Goal: Check status: Check status

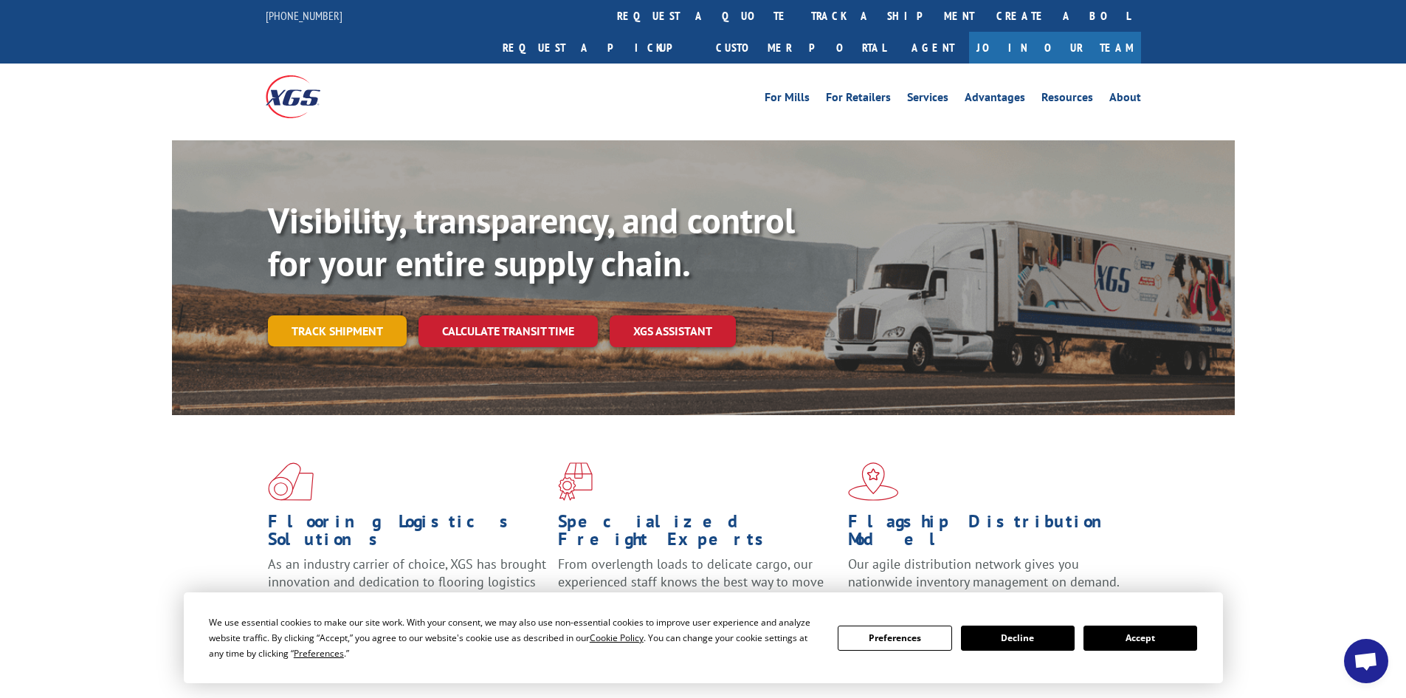
click at [352, 315] on link "Track shipment" at bounding box center [337, 330] width 139 height 31
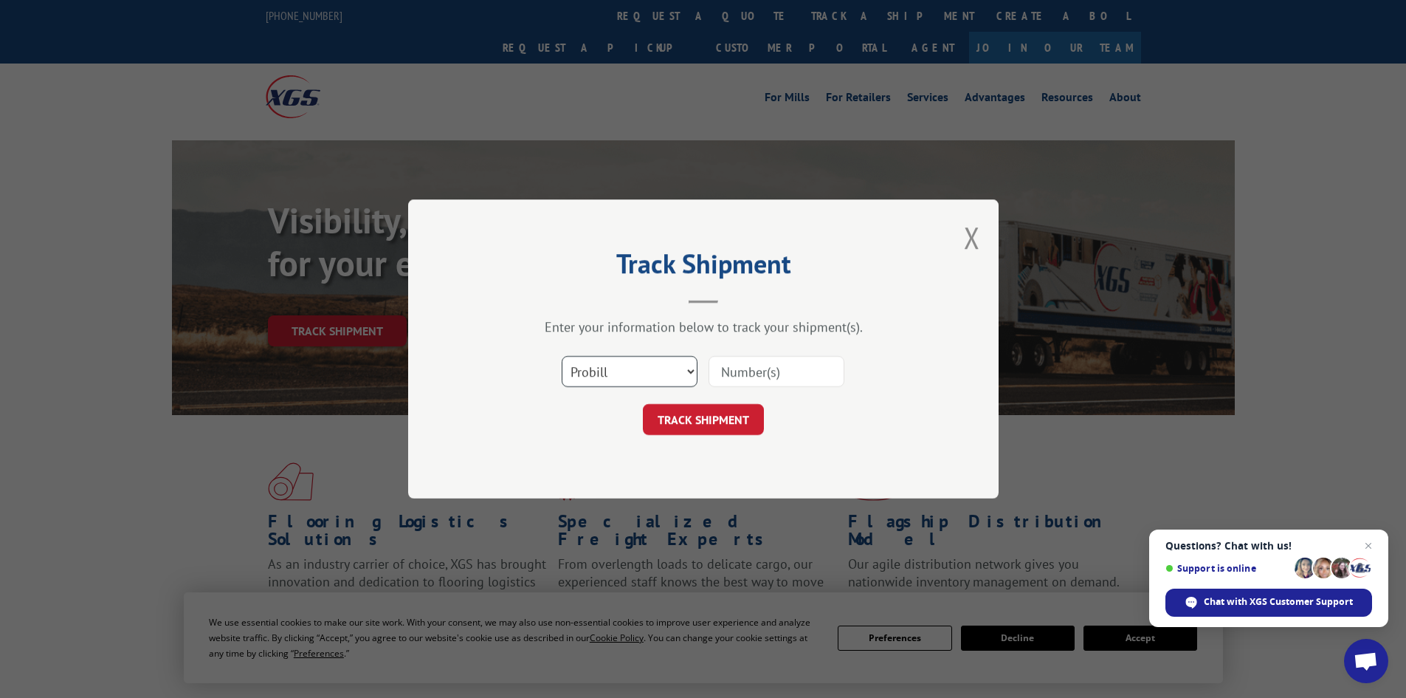
click at [695, 366] on select "Select category... Probill BOL PO" at bounding box center [630, 371] width 136 height 31
click at [562, 356] on select "Select category... Probill BOL PO" at bounding box center [630, 371] width 136 height 31
click at [747, 371] on input at bounding box center [777, 371] width 136 height 31
click at [688, 372] on select "Select category... Probill BOL PO" at bounding box center [630, 371] width 136 height 31
select select "bol"
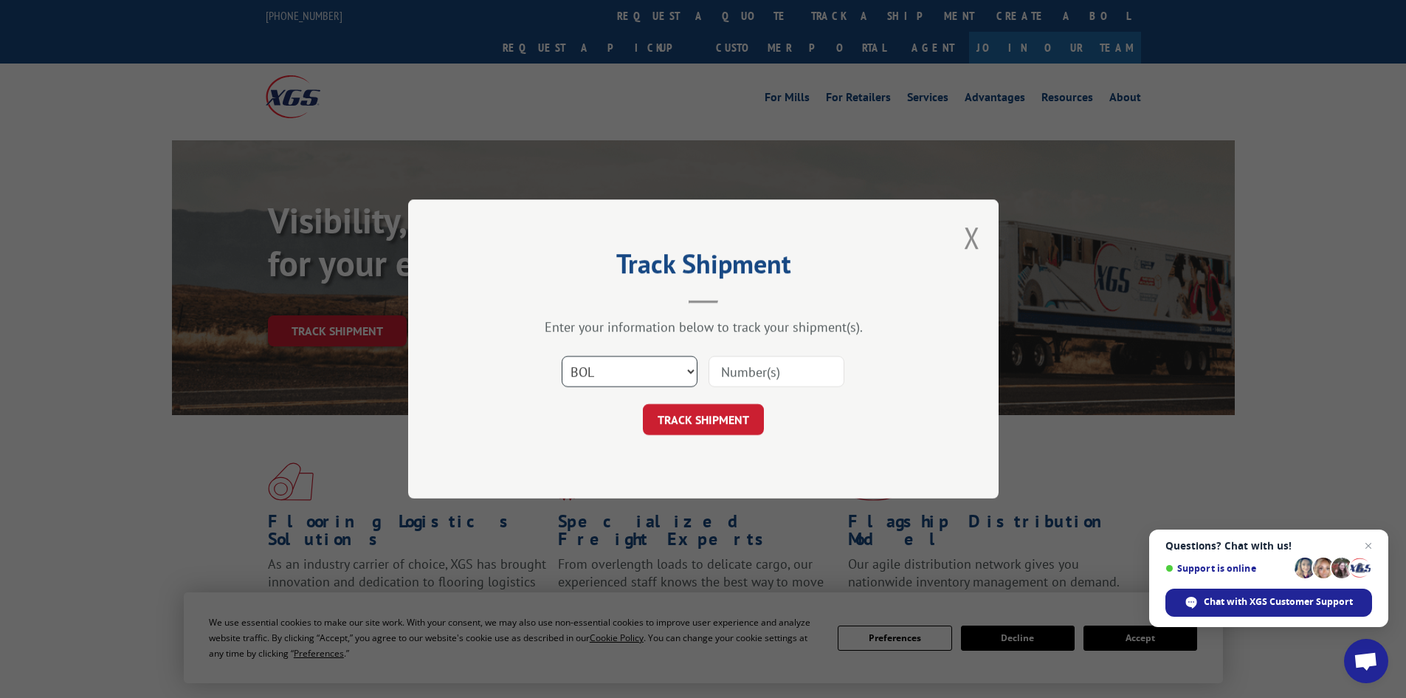
click at [562, 356] on select "Select category... Probill BOL PO" at bounding box center [630, 371] width 136 height 31
click at [793, 376] on input at bounding box center [777, 371] width 136 height 31
type input "17261941"
click button "TRACK SHIPMENT" at bounding box center [703, 419] width 121 height 31
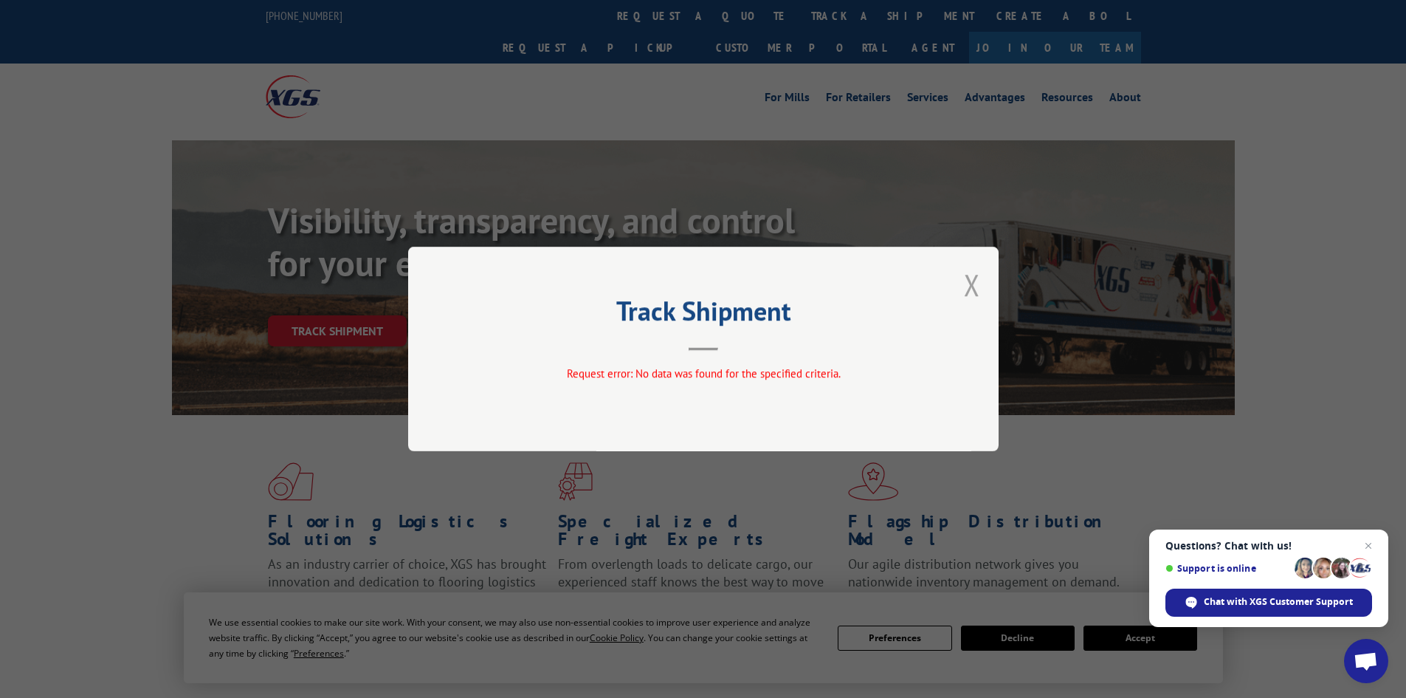
click at [974, 279] on button "Close modal" at bounding box center [972, 284] width 16 height 39
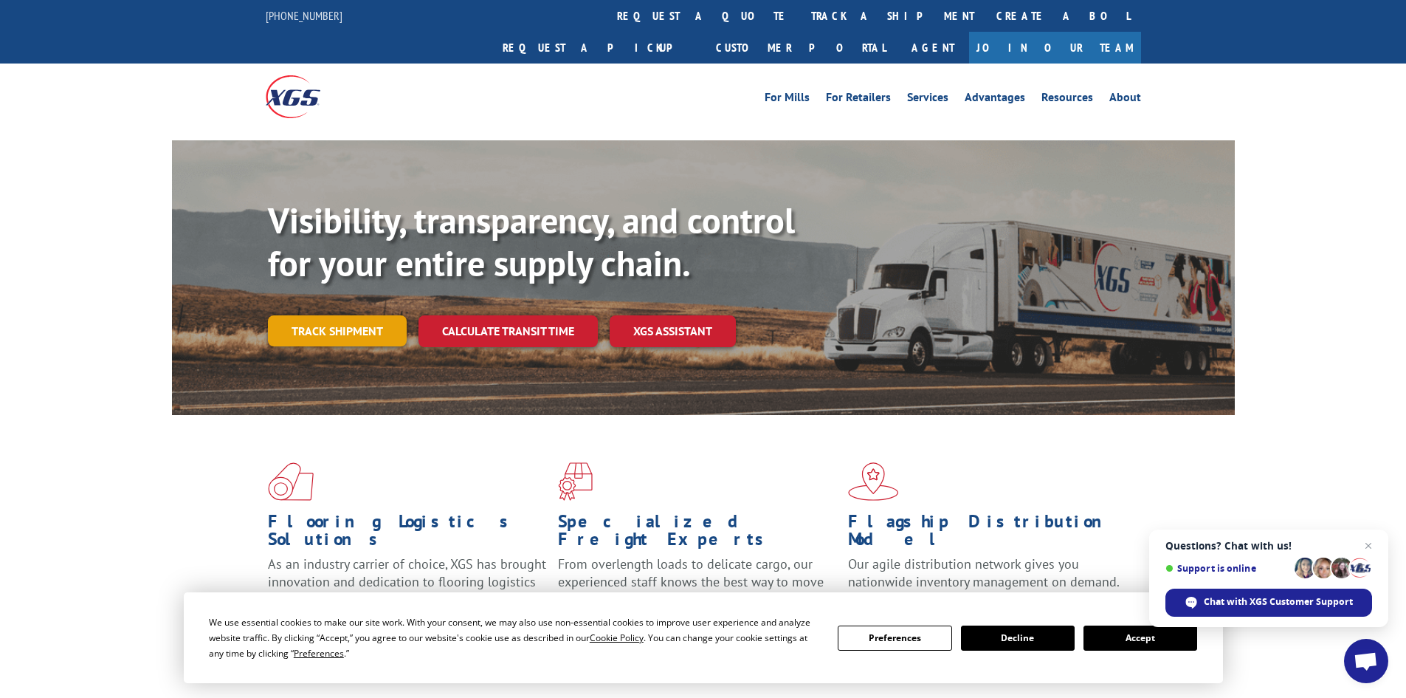
click at [337, 315] on link "Track shipment" at bounding box center [337, 330] width 139 height 31
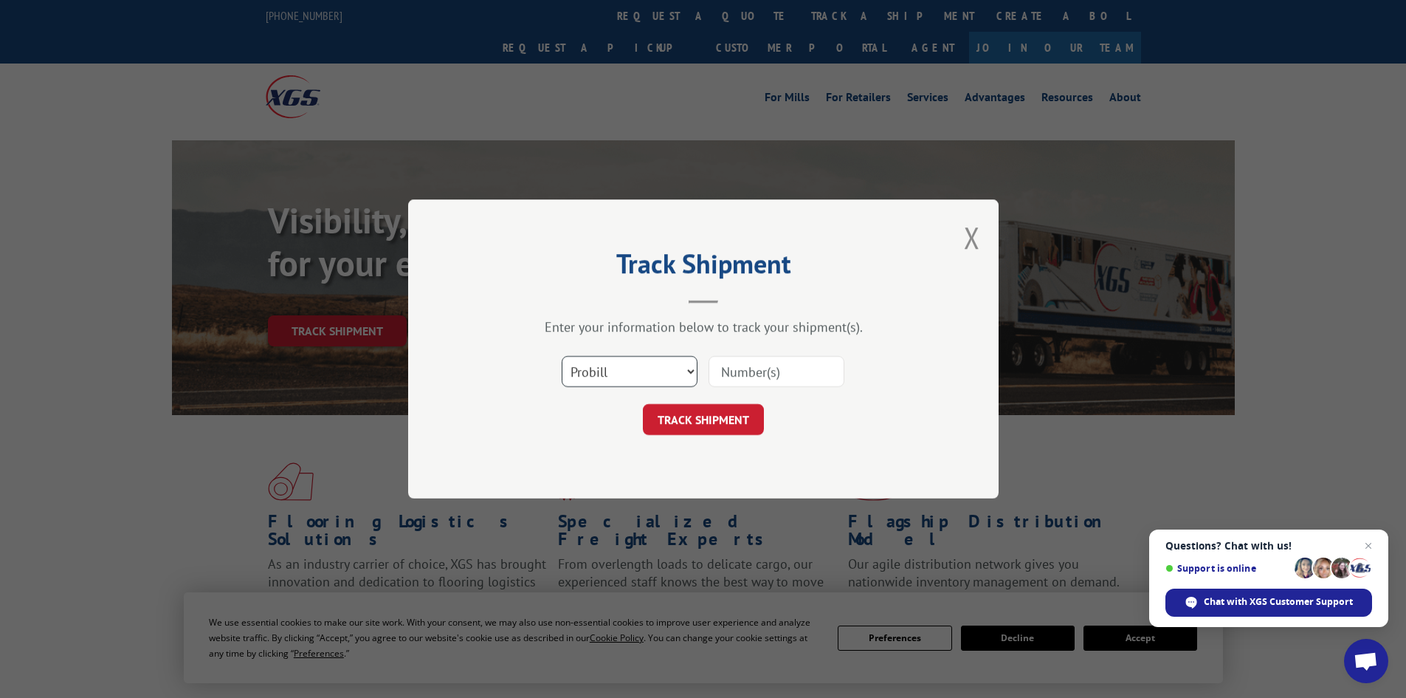
click at [681, 364] on select "Select category... Probill BOL PO" at bounding box center [630, 371] width 136 height 31
click at [562, 356] on select "Select category... Probill BOL PO" at bounding box center [630, 371] width 136 height 31
click at [630, 376] on select "Select category... Probill BOL PO" at bounding box center [630, 371] width 136 height 31
select select "probill"
click at [562, 356] on select "Select category... Probill BOL PO" at bounding box center [630, 371] width 136 height 31
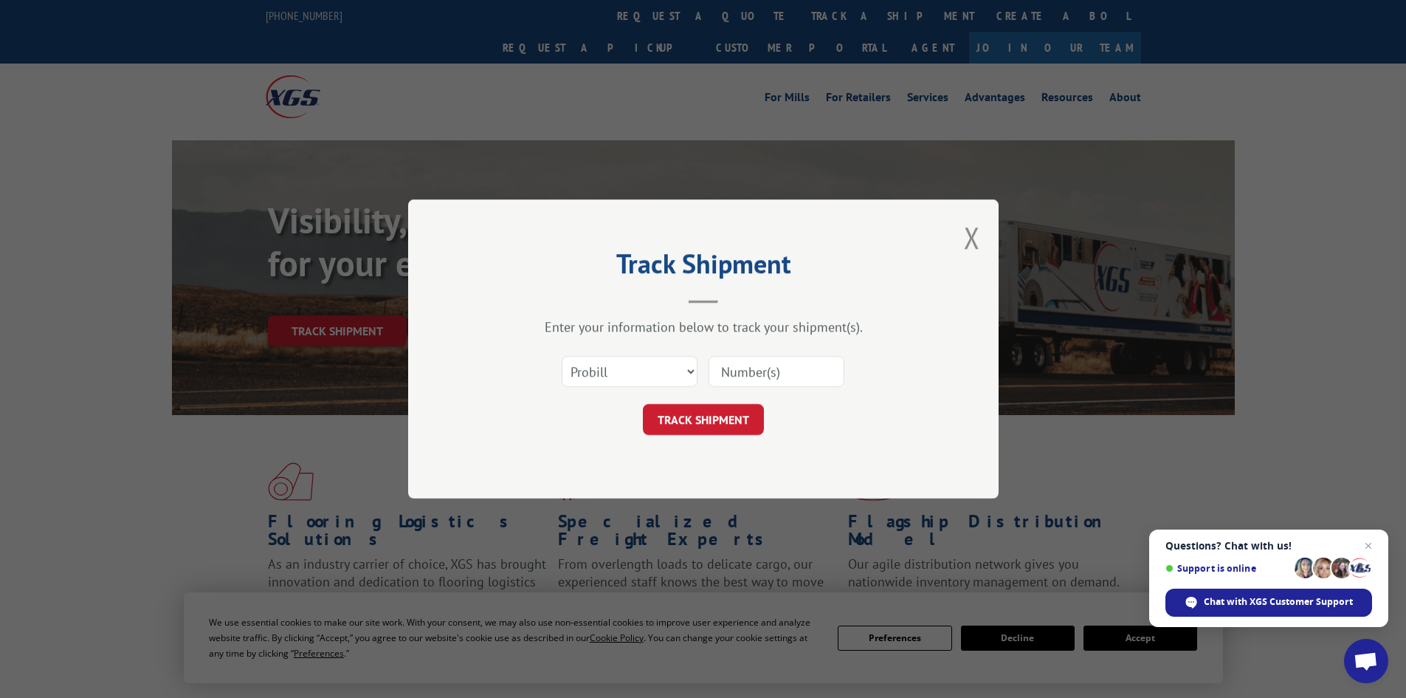
click at [762, 367] on input at bounding box center [777, 371] width 136 height 31
type input "17261941"
click button "TRACK SHIPMENT" at bounding box center [703, 419] width 121 height 31
